Goal: Navigation & Orientation: Find specific page/section

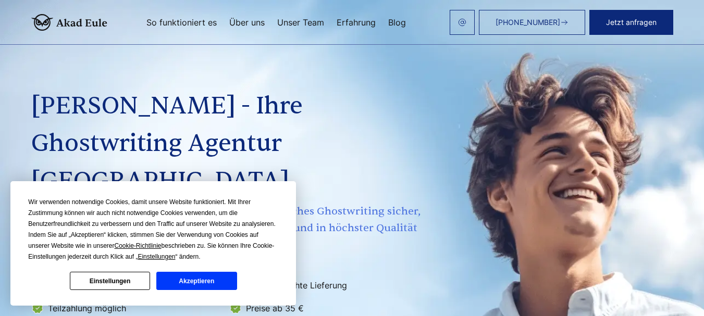
click at [300, 23] on link "Unser Team" at bounding box center [300, 22] width 47 height 8
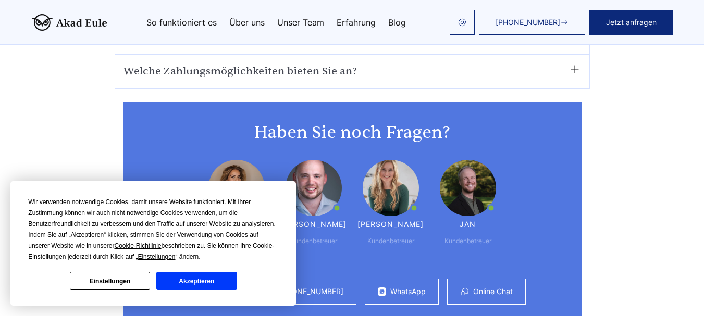
click at [189, 278] on button "Akzeptieren" at bounding box center [196, 281] width 80 height 18
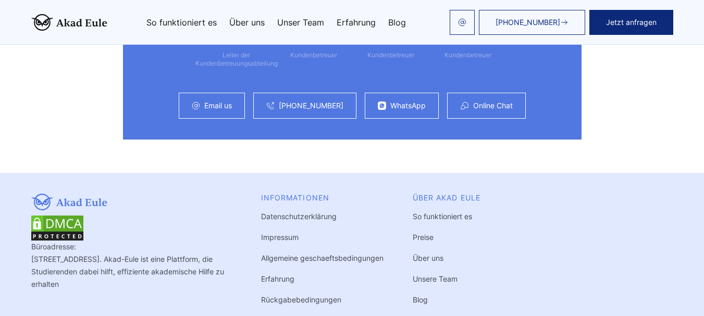
scroll to position [6413, 0]
click at [429, 274] on link "Unsere Team" at bounding box center [435, 278] width 45 height 9
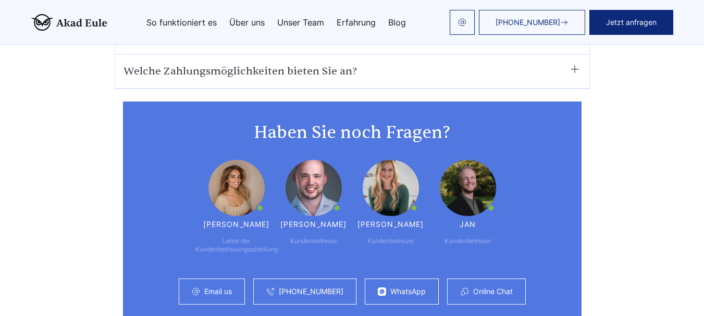
click at [318, 160] on img at bounding box center [314, 188] width 56 height 56
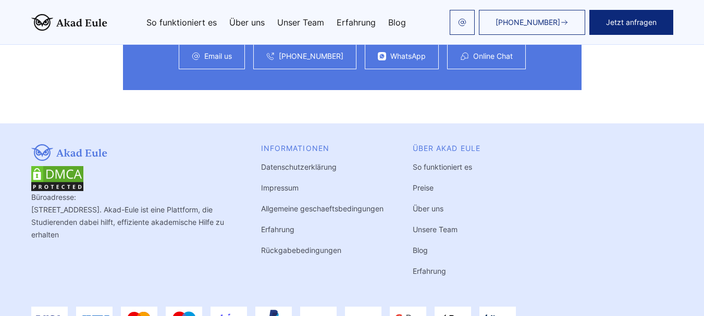
scroll to position [6479, 0]
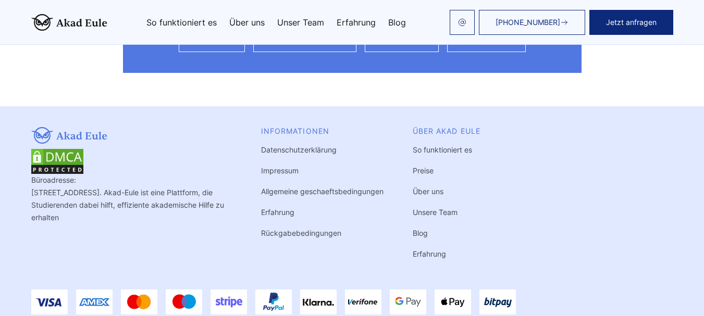
click at [426, 187] on link "Über uns" at bounding box center [428, 191] width 31 height 9
click at [426, 208] on link "Unsere Team" at bounding box center [435, 212] width 45 height 9
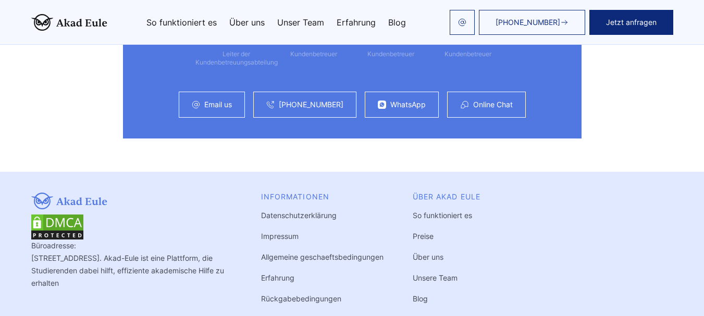
scroll to position [6414, 0]
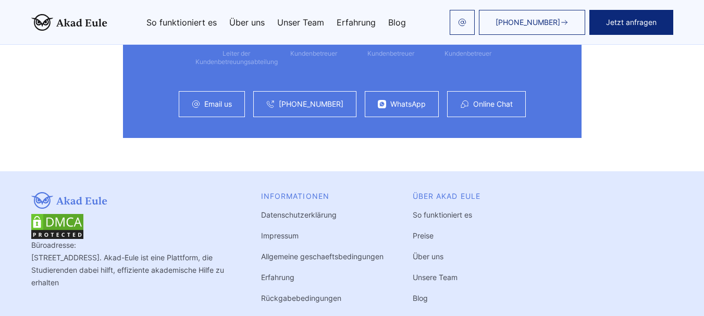
click at [425, 231] on link "Preise" at bounding box center [423, 235] width 21 height 9
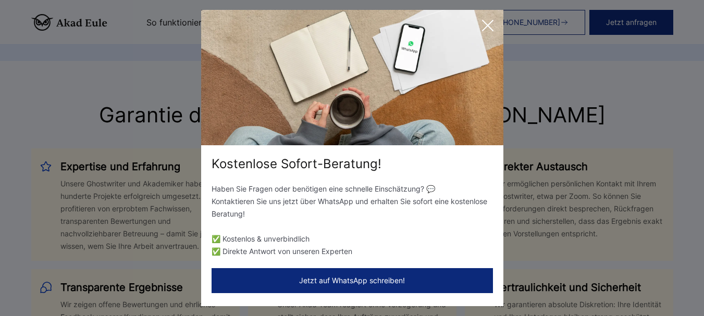
scroll to position [3166, 0]
click at [488, 22] on icon at bounding box center [487, 25] width 21 height 21
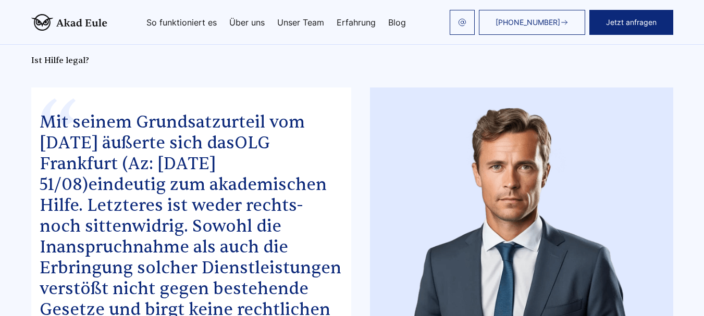
scroll to position [5490, 0]
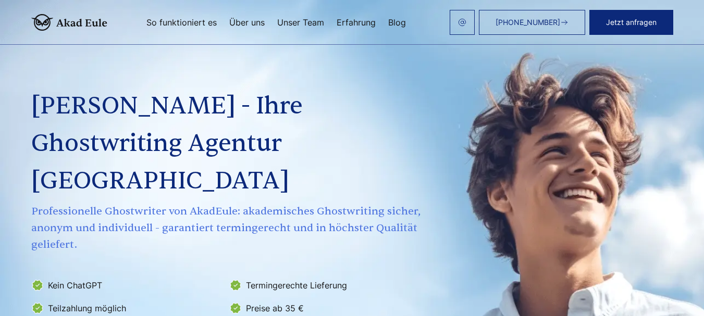
click at [308, 22] on link "Unser Team" at bounding box center [300, 22] width 47 height 8
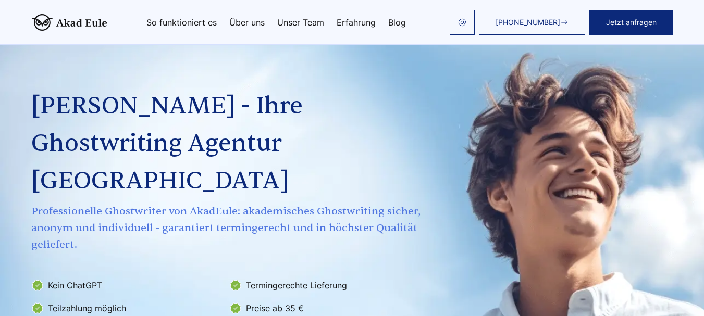
scroll to position [6233, 0]
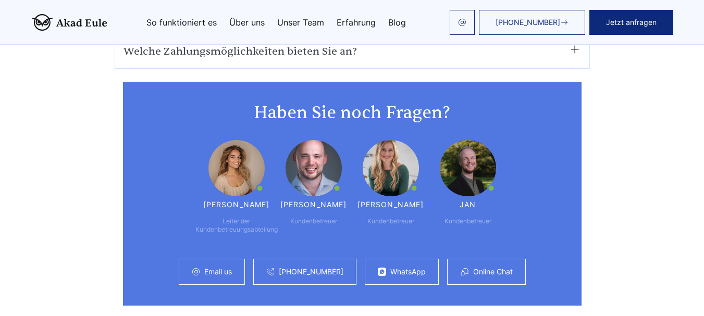
click at [235, 146] on img at bounding box center [236, 168] width 56 height 56
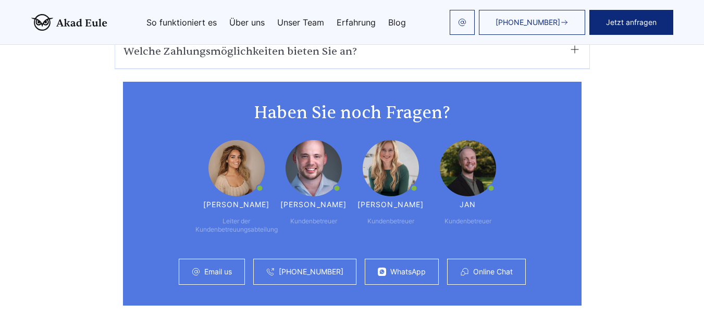
click at [235, 146] on img at bounding box center [236, 168] width 56 height 56
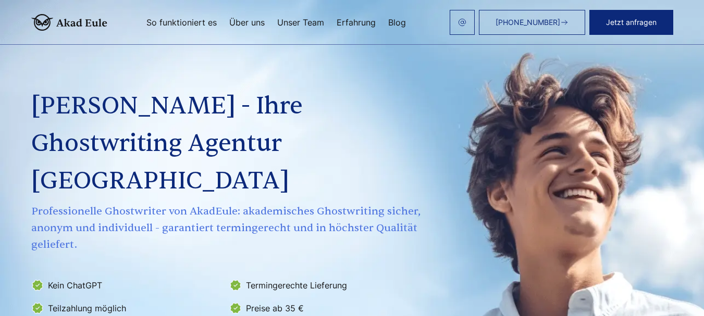
scroll to position [6479, 0]
